Goal: Task Accomplishment & Management: Manage account settings

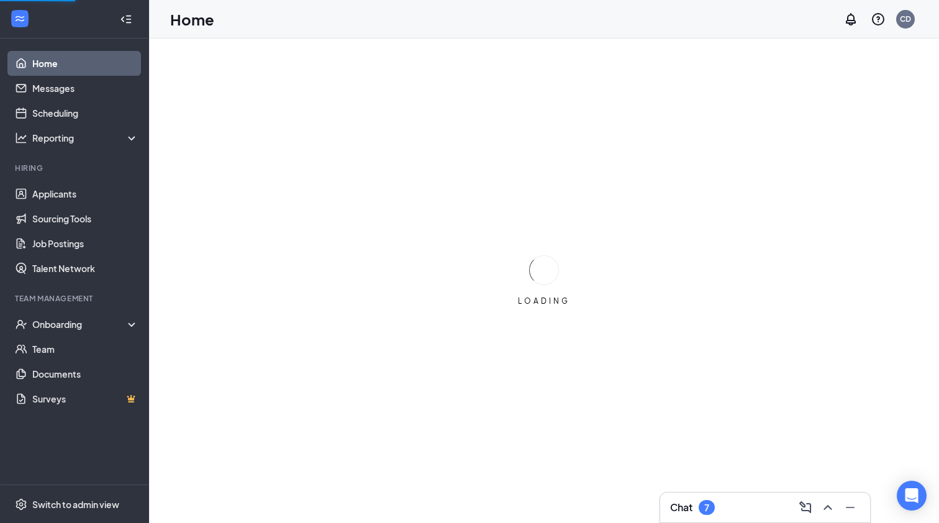
click at [695, 520] on div "Chat 7" at bounding box center [765, 507] width 210 height 30
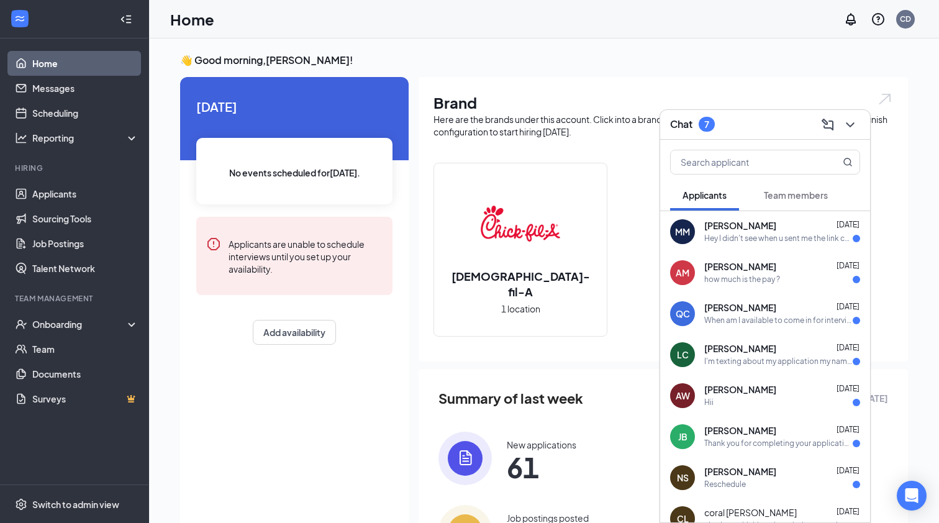
click at [727, 475] on span "[PERSON_NAME]" at bounding box center [740, 472] width 72 height 12
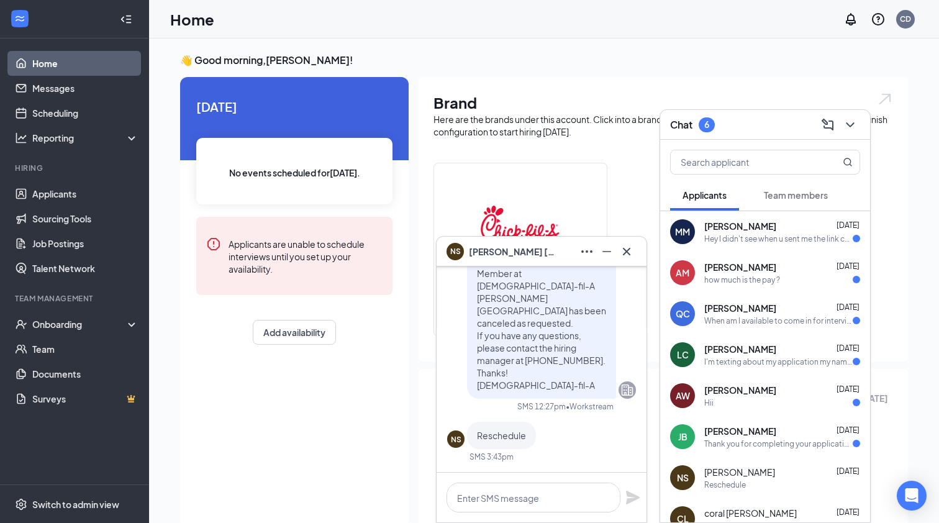
click at [730, 441] on div "Thank you for completing your application for the Front of House Team Member po…" at bounding box center [778, 443] width 148 height 11
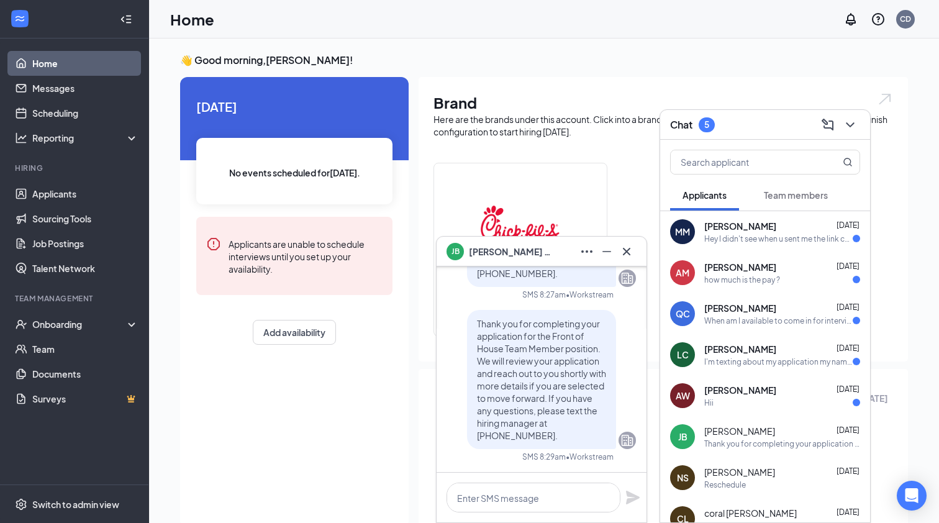
click at [749, 413] on div "AW [PERSON_NAME] [DATE] Hii" at bounding box center [765, 395] width 210 height 41
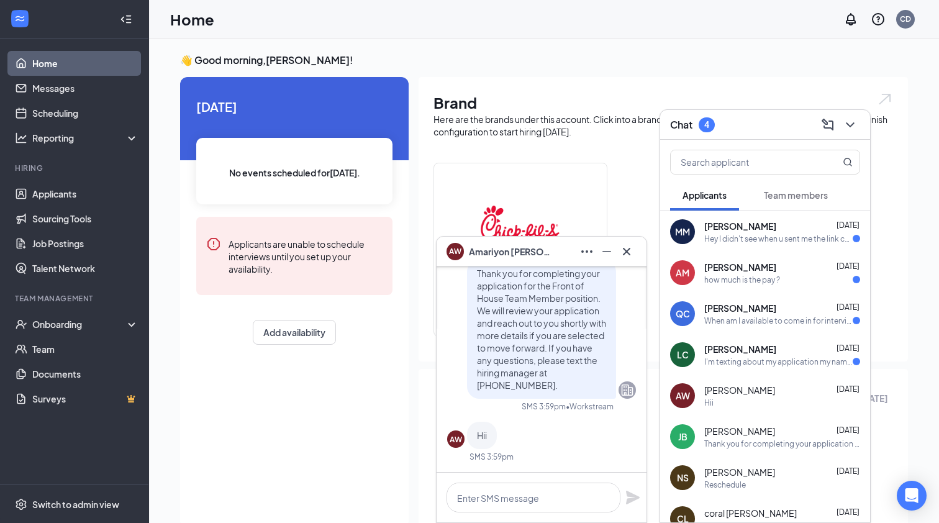
click at [747, 365] on div "I'm texting about my application my name is [PERSON_NAME]" at bounding box center [778, 361] width 148 height 11
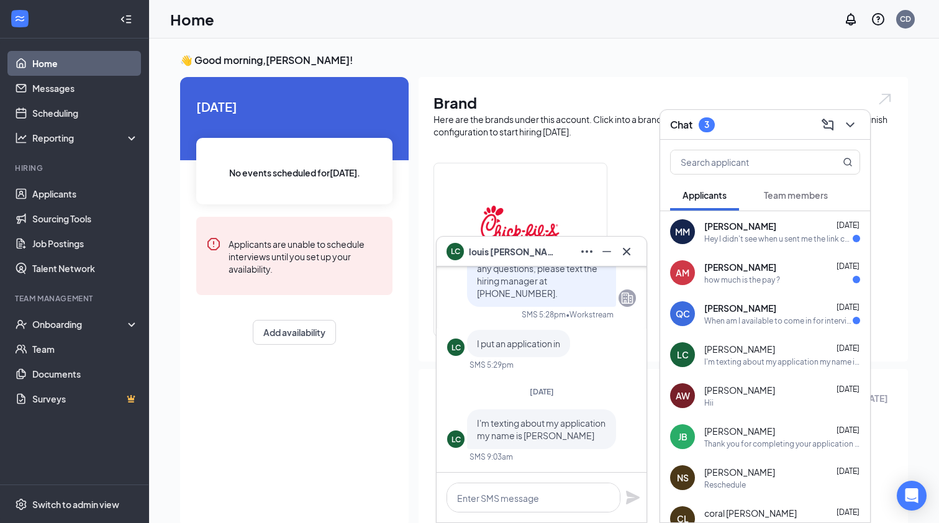
click at [749, 320] on div "When am I available to come in for interview" at bounding box center [778, 320] width 148 height 11
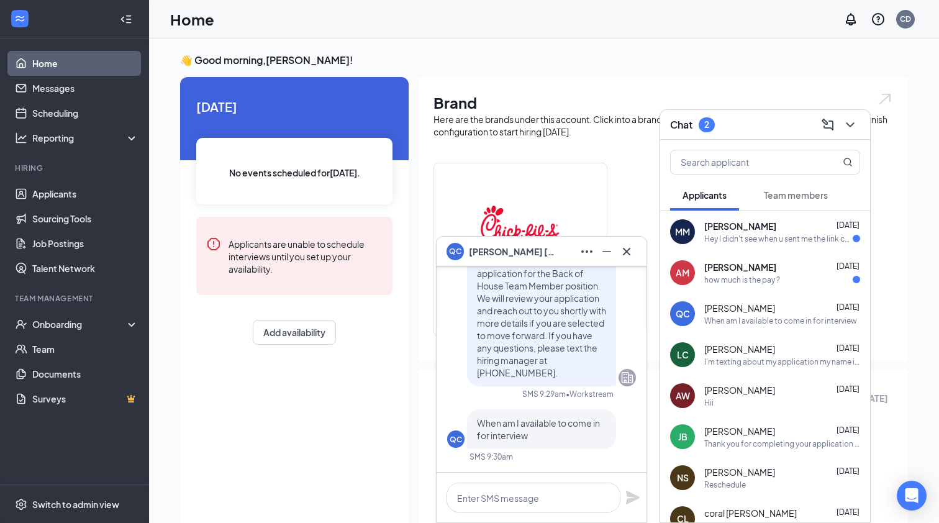
click at [748, 253] on div "AM [PERSON_NAME] [DATE] how much is the pay ?" at bounding box center [765, 272] width 210 height 41
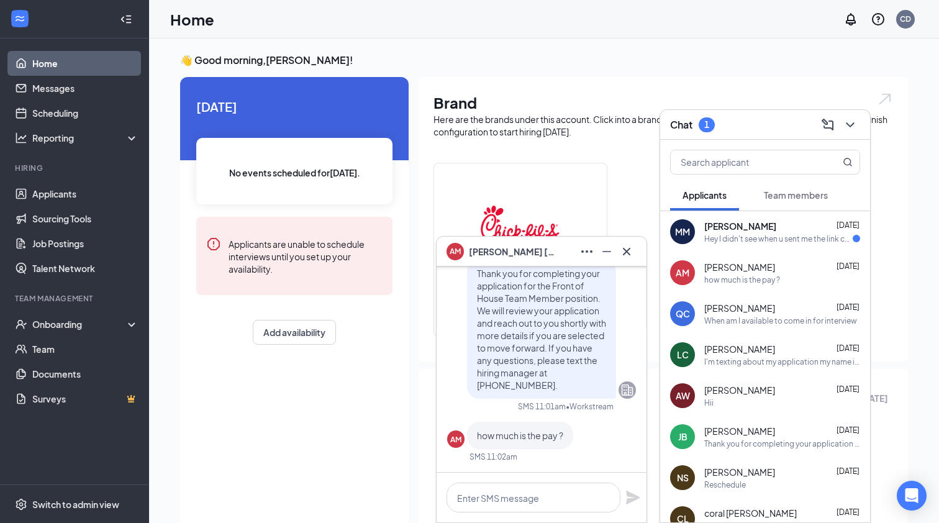
click at [745, 240] on div "Hey I didn't see when u sent me the link can u resend it !" at bounding box center [778, 238] width 148 height 11
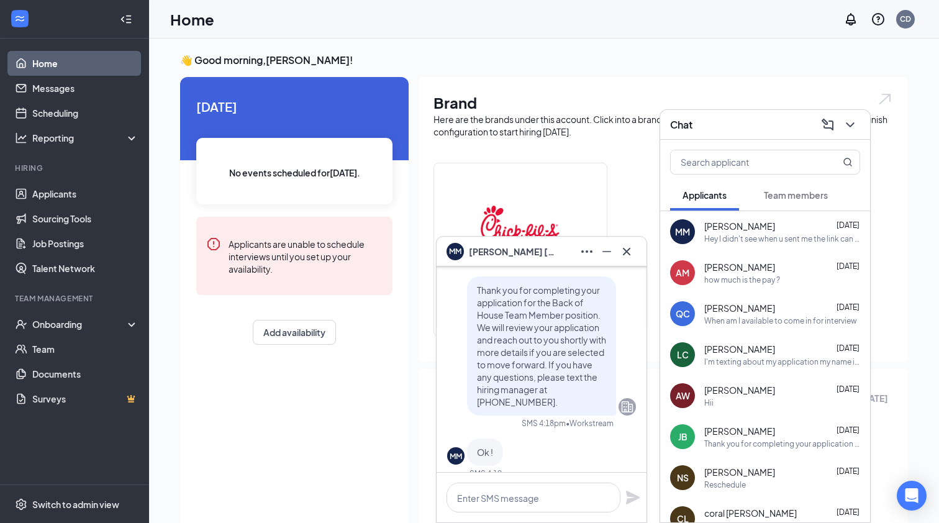
scroll to position [-214, 0]
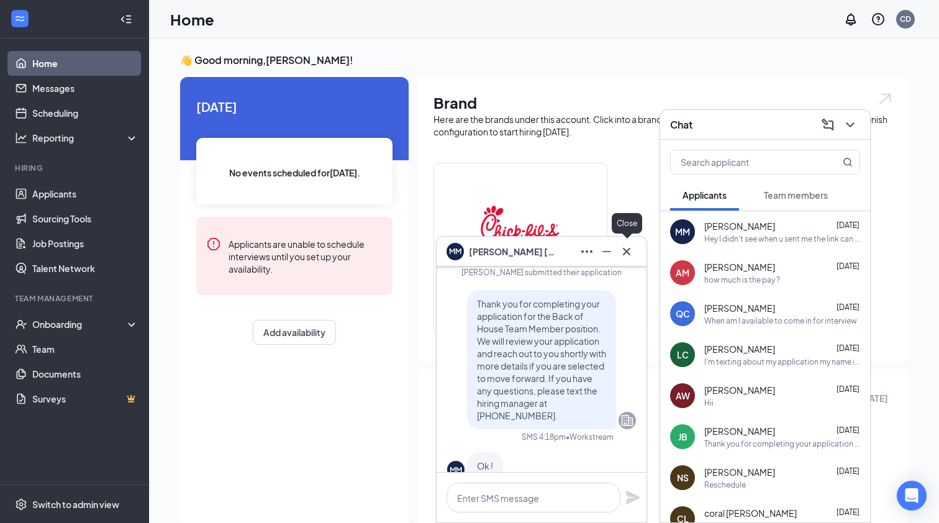
click at [630, 254] on icon "Cross" at bounding box center [626, 251] width 15 height 15
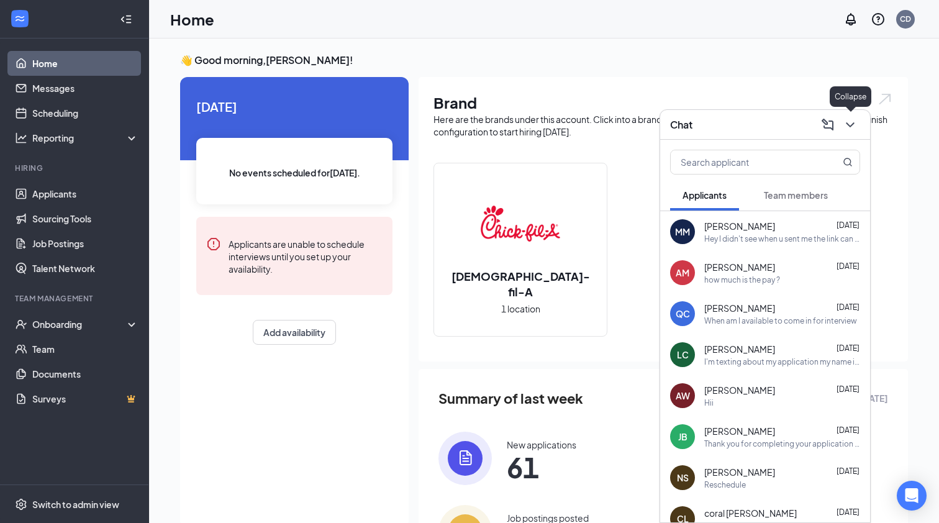
click at [850, 131] on icon "ChevronDown" at bounding box center [849, 124] width 15 height 15
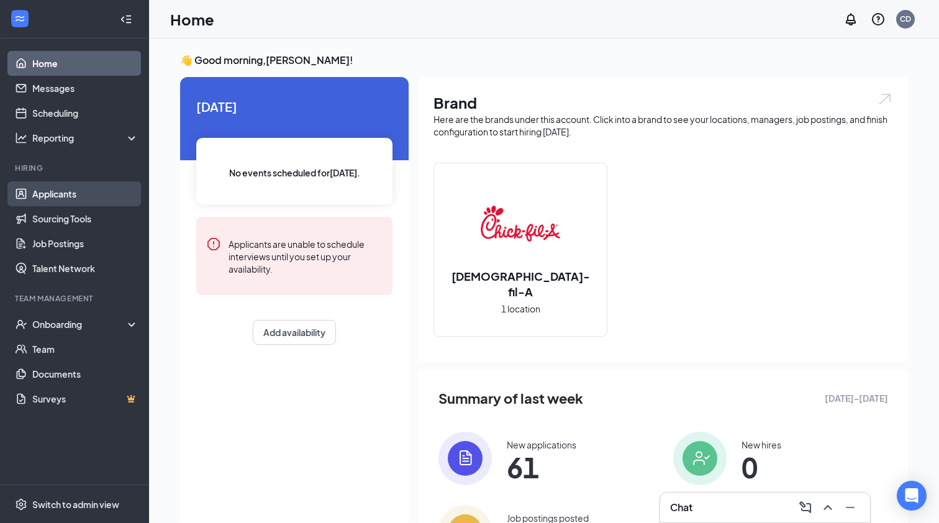
click at [51, 193] on link "Applicants" at bounding box center [85, 193] width 106 height 25
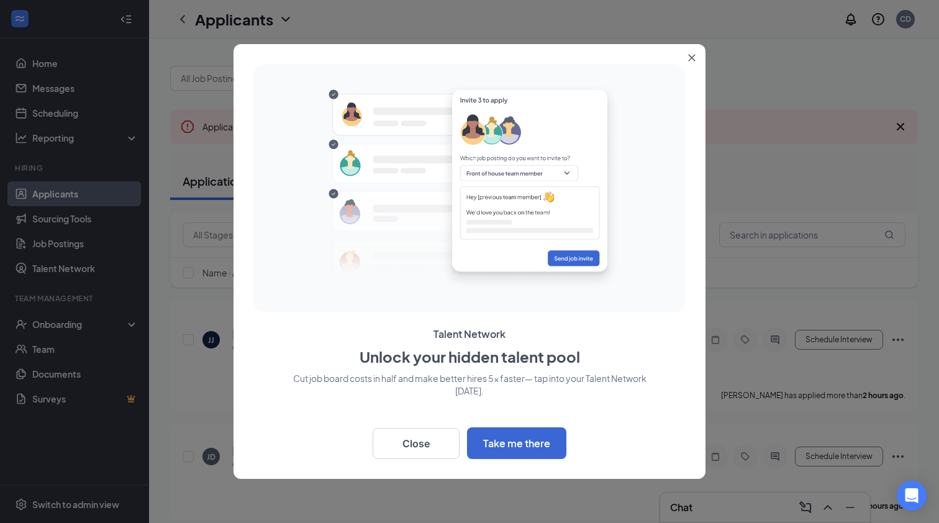
click at [696, 48] on button "Close" at bounding box center [694, 55] width 22 height 22
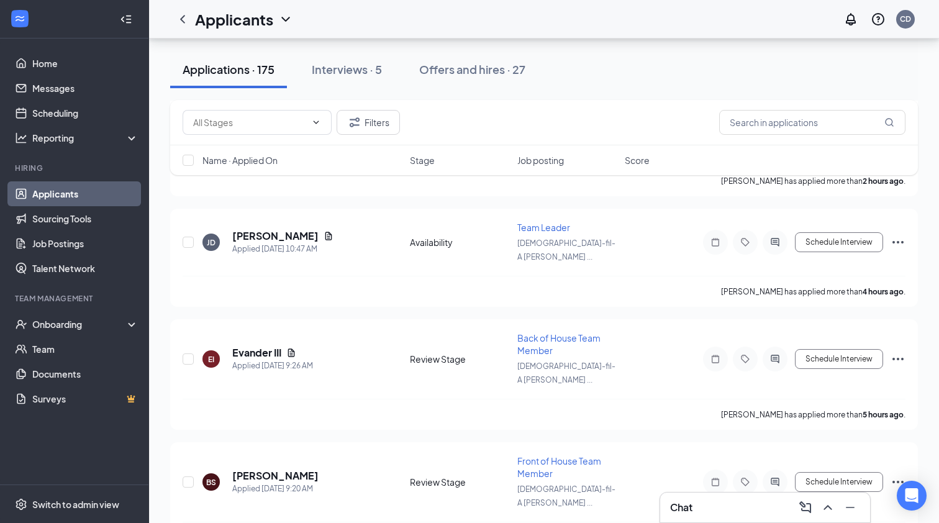
scroll to position [214, 0]
click at [535, 156] on span "Job posting" at bounding box center [540, 160] width 47 height 12
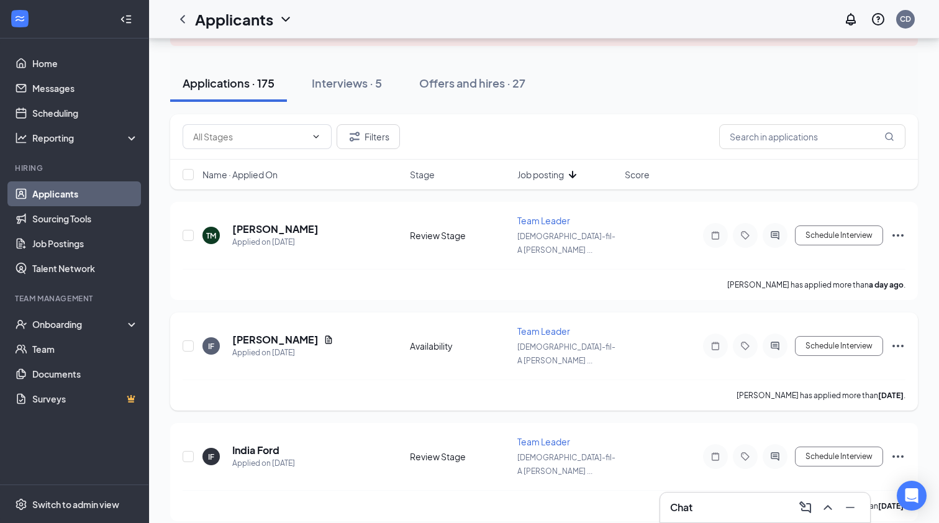
scroll to position [98, 0]
click at [290, 333] on h5 "[PERSON_NAME]" at bounding box center [275, 340] width 86 height 14
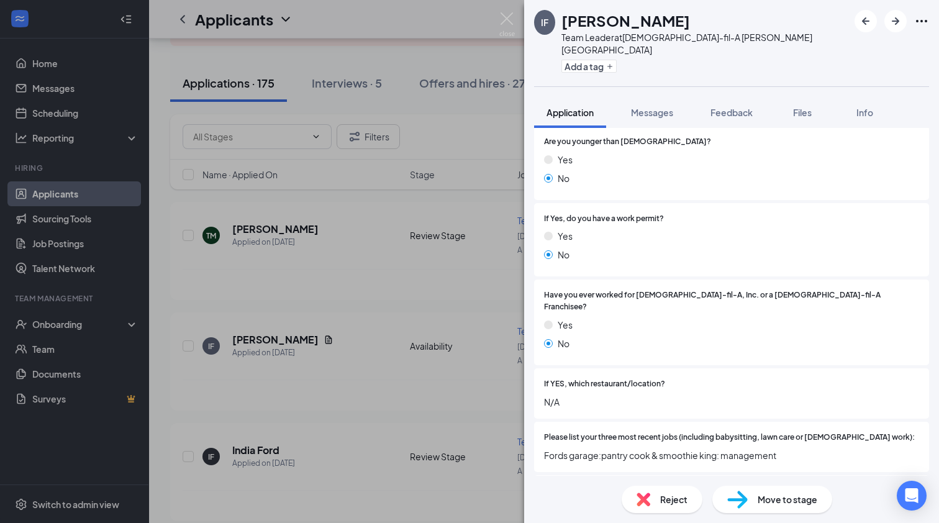
scroll to position [202, 0]
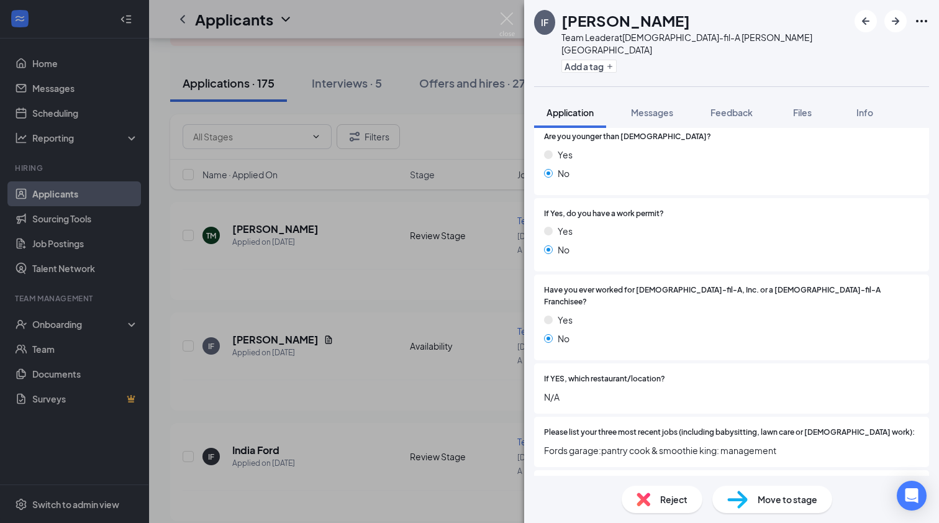
click at [453, 432] on div "IF [PERSON_NAME] Team Leader at [DEMOGRAPHIC_DATA]-fil-A [PERSON_NAME][GEOGRAPH…" at bounding box center [469, 261] width 939 height 523
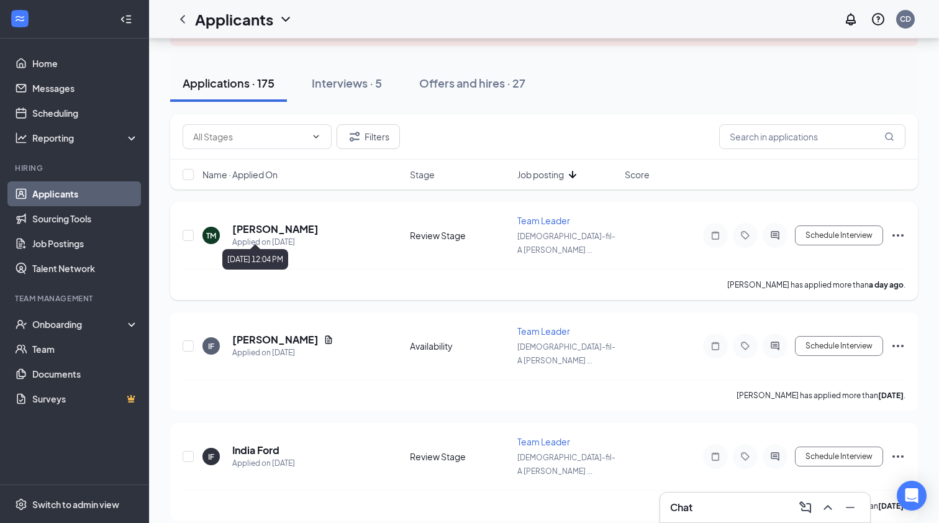
click at [300, 222] on h5 "[PERSON_NAME]" at bounding box center [275, 229] width 86 height 14
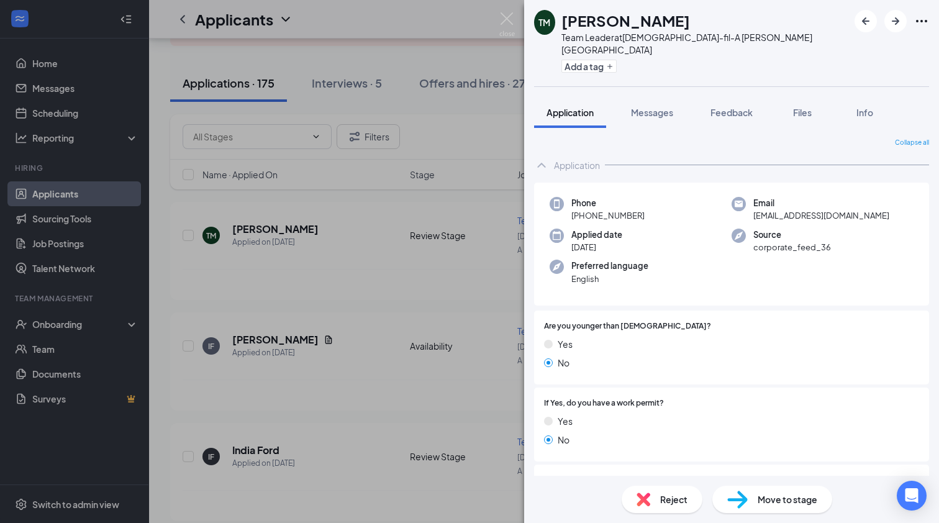
click at [371, 353] on div "TM [PERSON_NAME] Team Leader at [DEMOGRAPHIC_DATA]-fil-A [PERSON_NAME][GEOGRAPH…" at bounding box center [469, 261] width 939 height 523
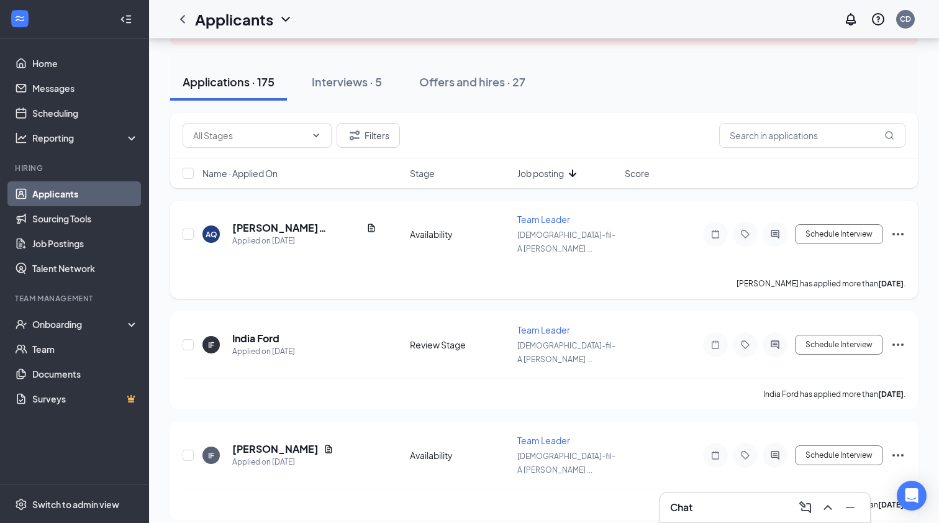
scroll to position [117, 0]
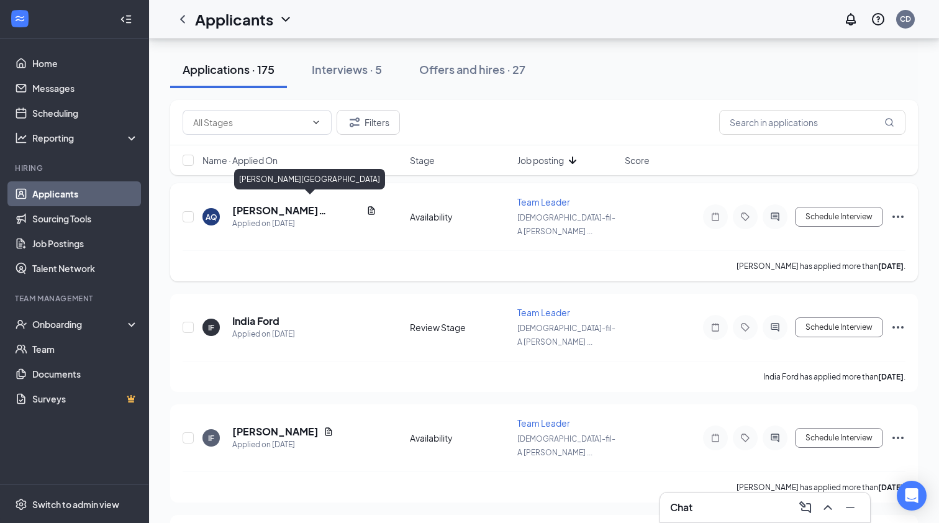
click at [265, 204] on h5 "[PERSON_NAME][GEOGRAPHIC_DATA]" at bounding box center [296, 211] width 129 height 14
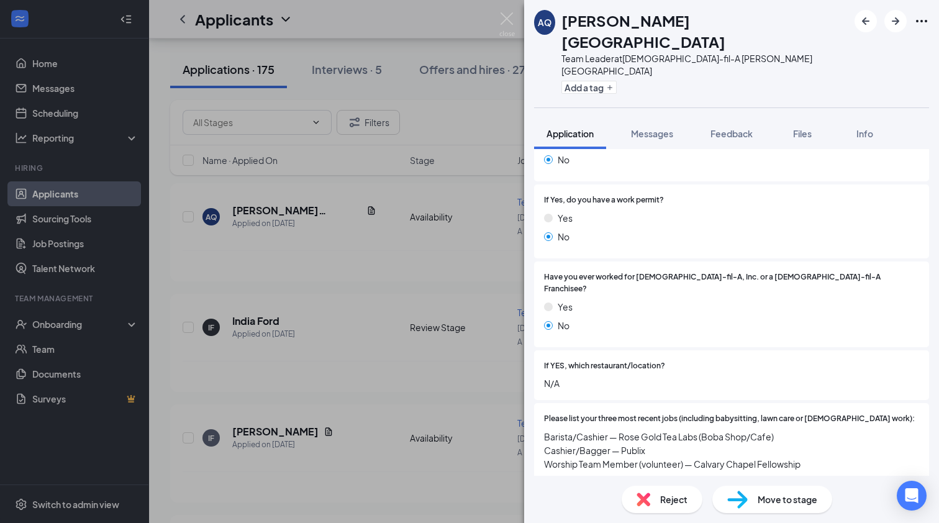
scroll to position [228, 0]
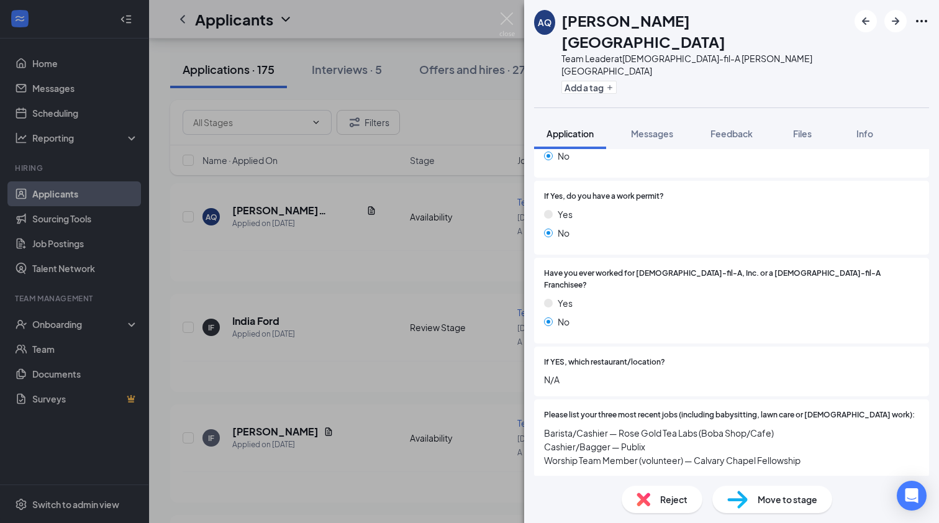
click at [345, 315] on div "AQ [PERSON_NAME] Team Leader at [DEMOGRAPHIC_DATA]-fil-A [PERSON_NAME][GEOGRAPH…" at bounding box center [469, 261] width 939 height 523
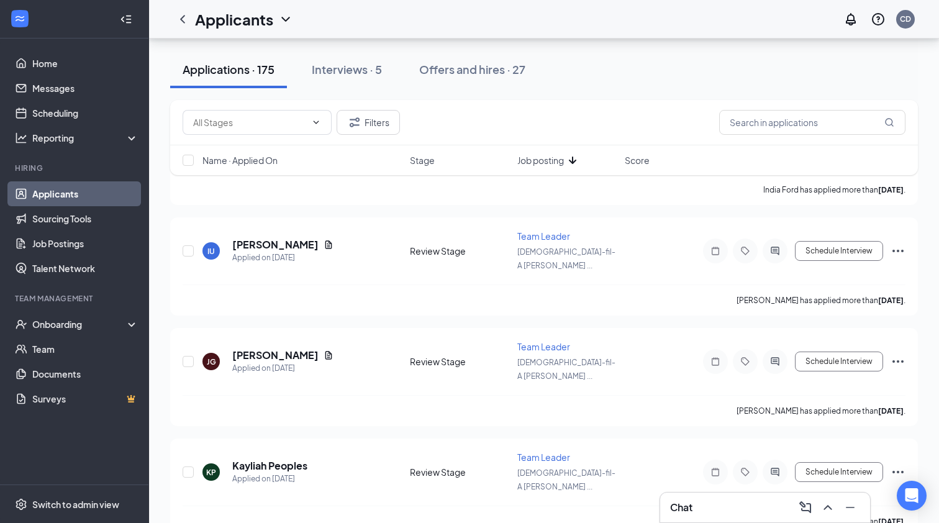
scroll to position [312, 0]
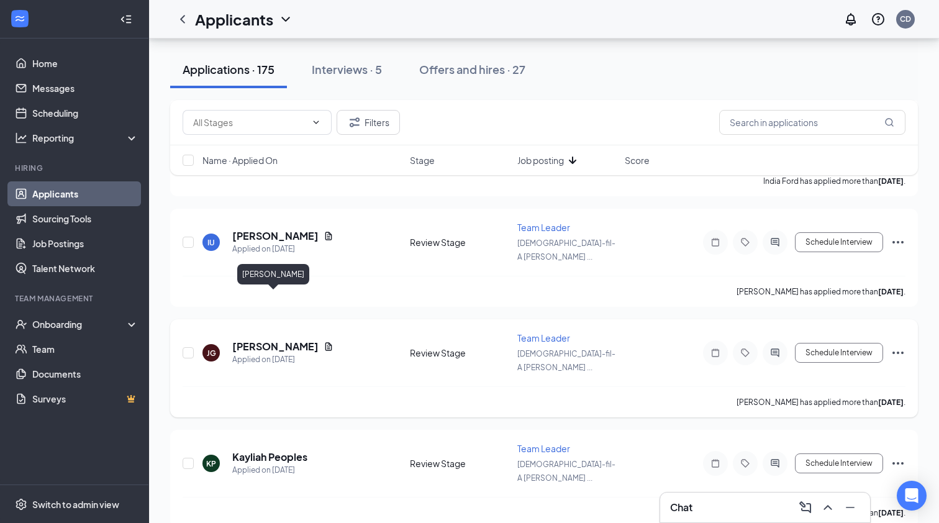
click at [268, 340] on h5 "[PERSON_NAME]" at bounding box center [275, 347] width 86 height 14
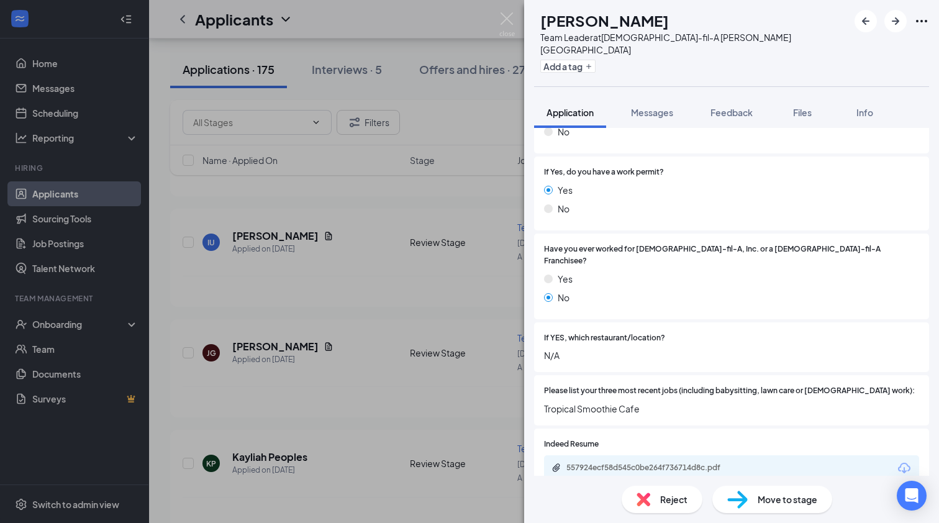
scroll to position [280, 0]
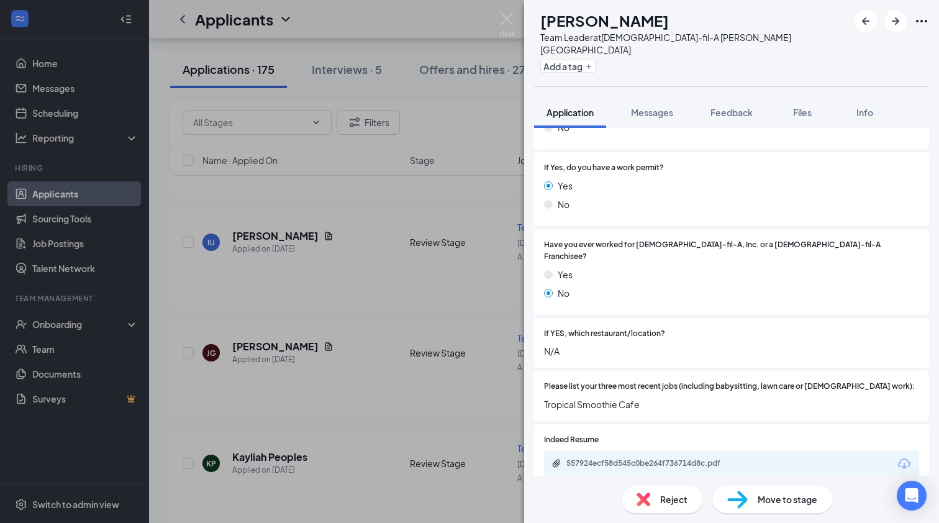
click at [375, 310] on div "[PERSON_NAME] [PERSON_NAME] Team Leader at [DEMOGRAPHIC_DATA]-fil-A [PERSON_NAM…" at bounding box center [469, 261] width 939 height 523
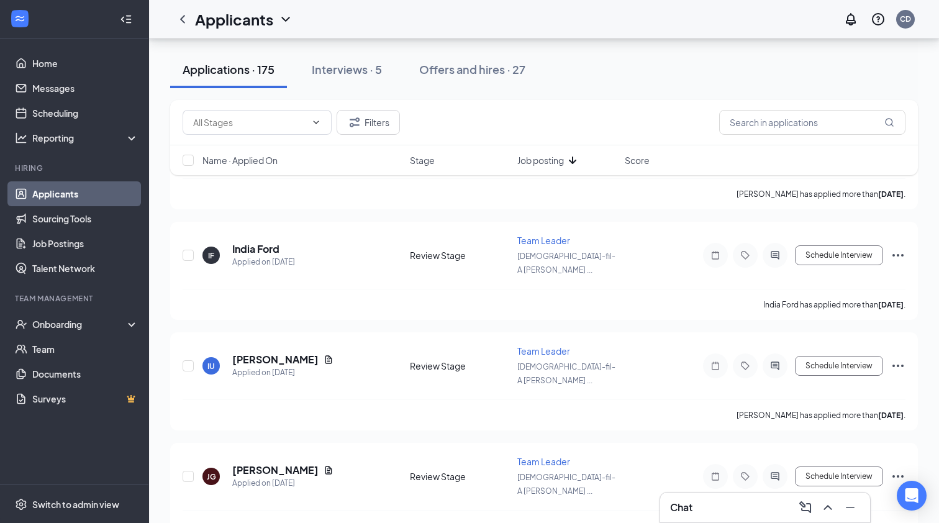
scroll to position [158, 0]
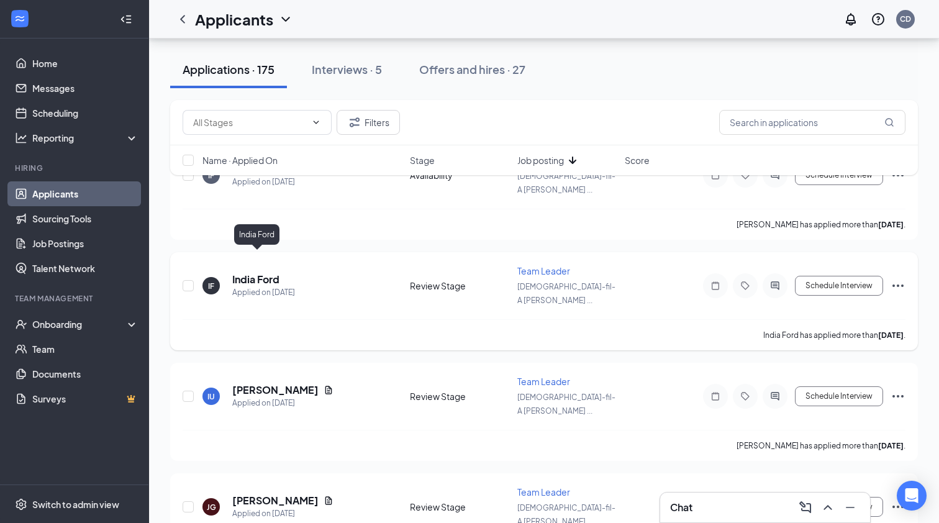
click at [277, 272] on h5 "India Ford" at bounding box center [255, 279] width 47 height 14
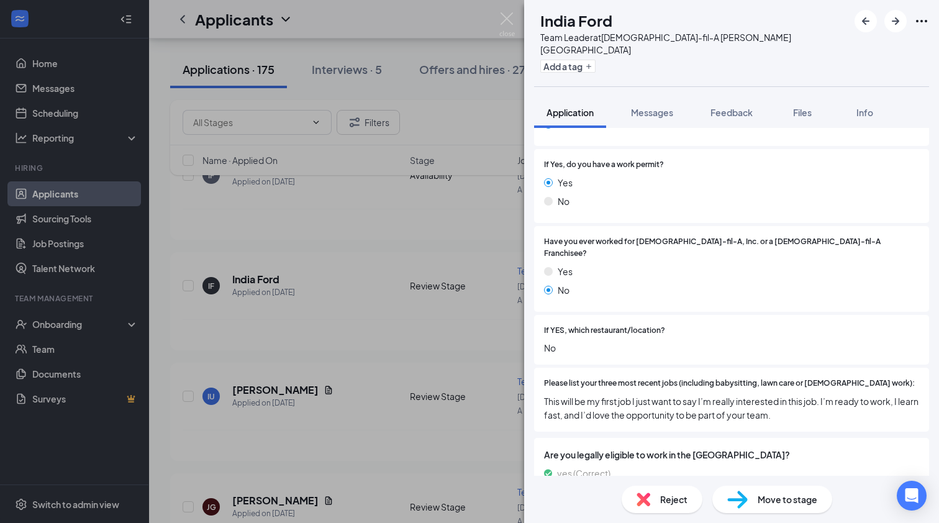
scroll to position [248, 0]
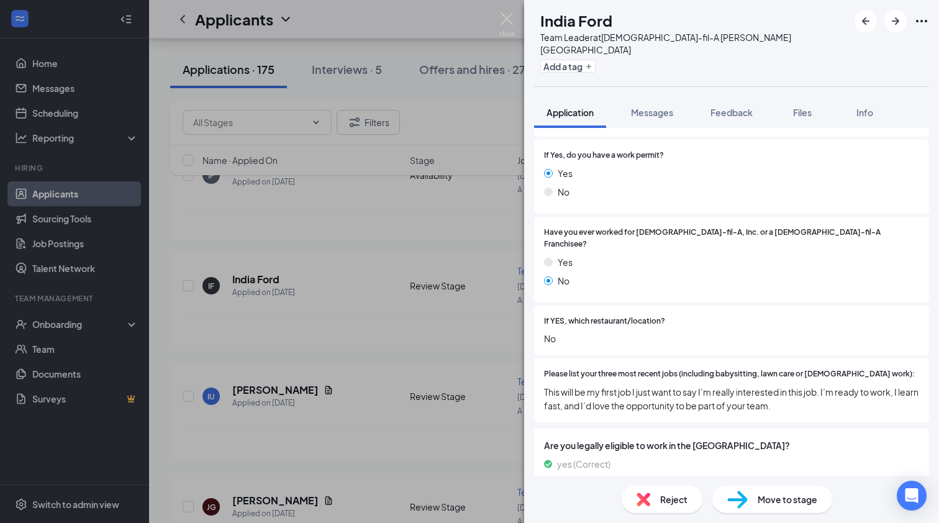
click at [390, 269] on div "IF India Ford Team Leader at [DEMOGRAPHIC_DATA]-fil-A [PERSON_NAME][GEOGRAPHIC_…" at bounding box center [469, 261] width 939 height 523
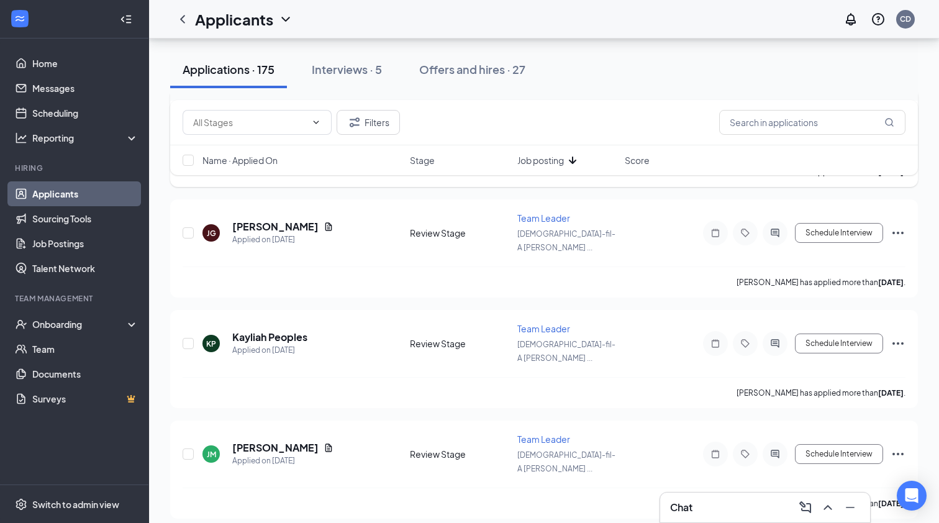
scroll to position [734, 0]
